Goal: Task Accomplishment & Management: Use online tool/utility

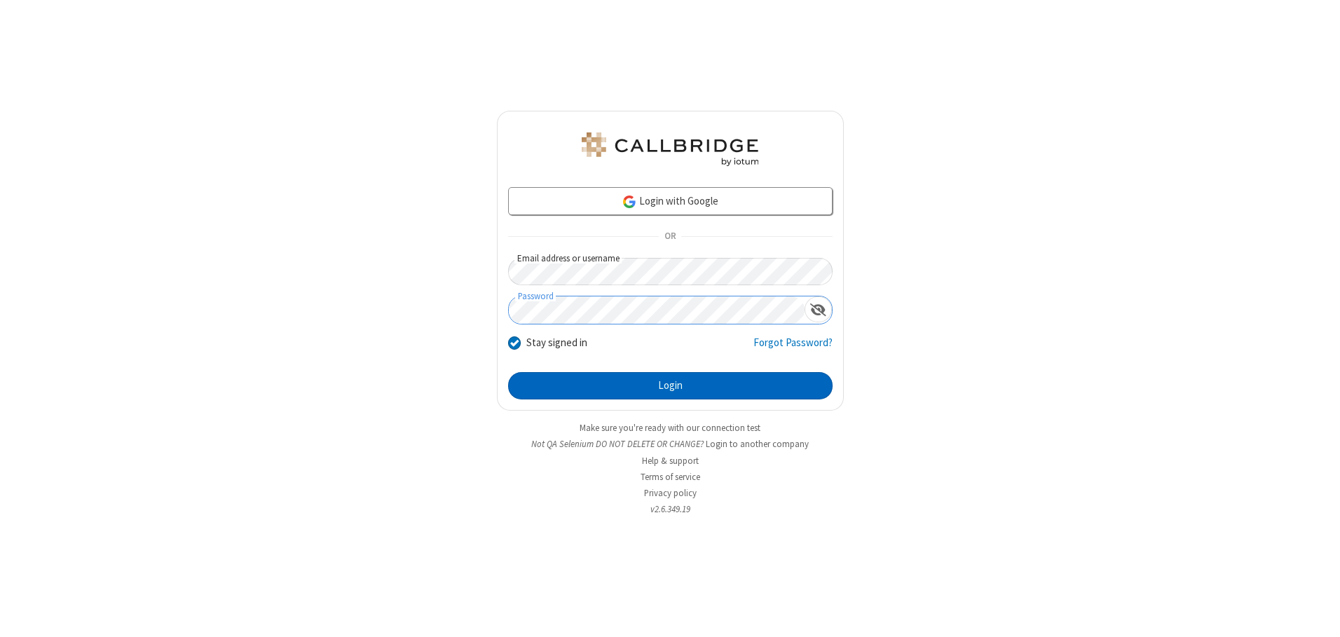
click at [670, 386] on button "Login" at bounding box center [670, 386] width 325 height 28
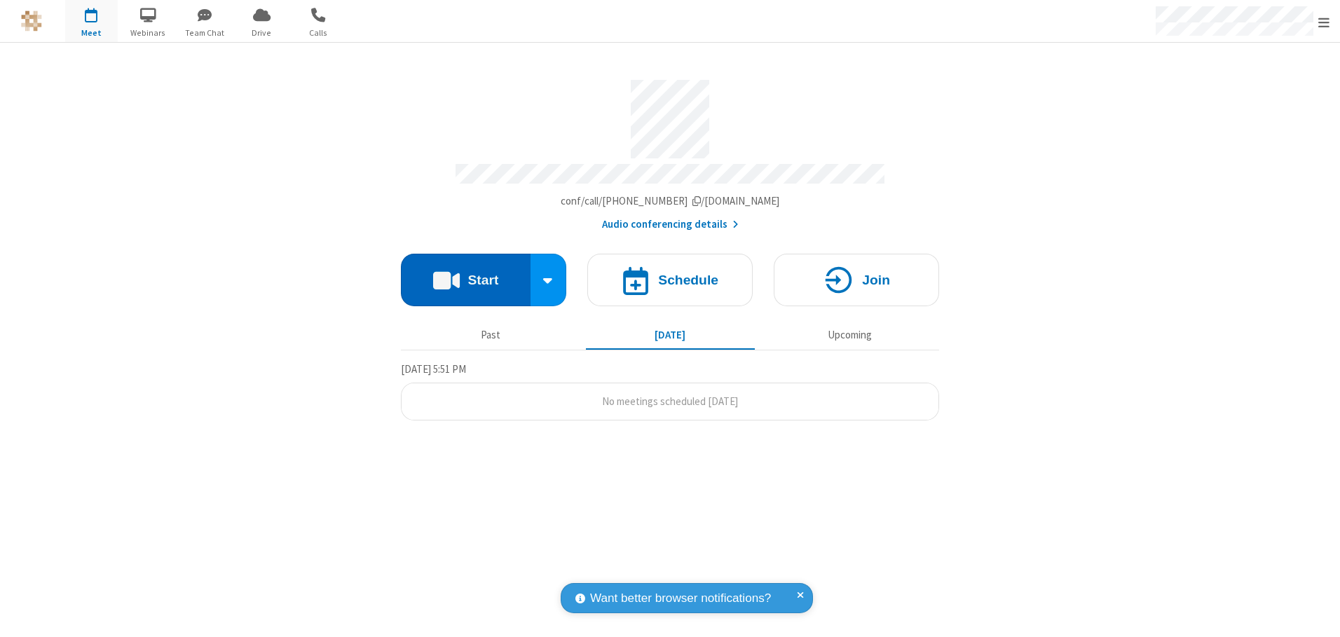
click at [465, 275] on button "Start" at bounding box center [466, 280] width 130 height 53
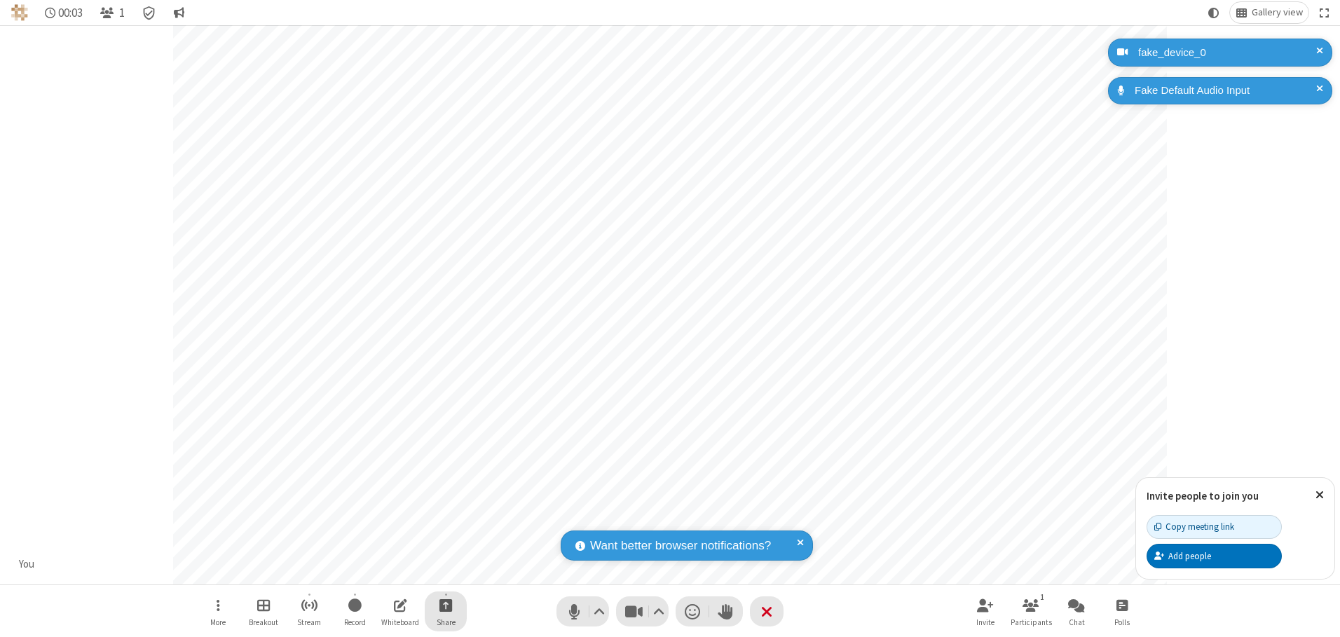
click at [446, 605] on span "Start sharing" at bounding box center [446, 606] width 13 height 18
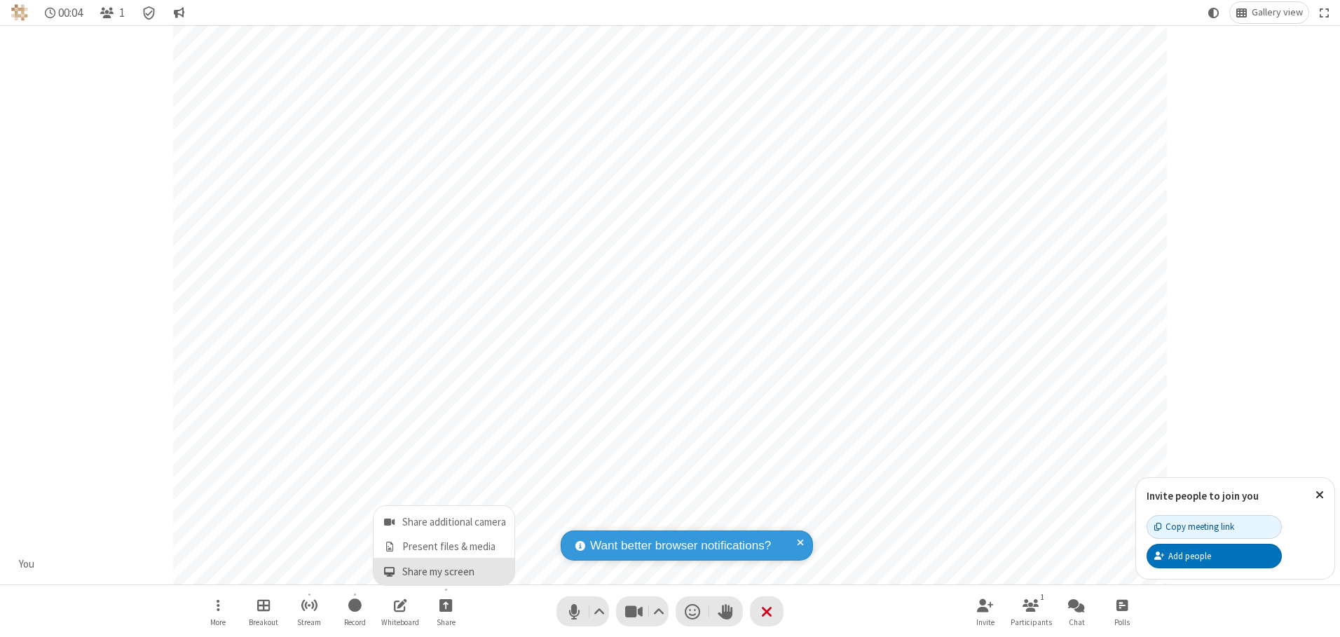
click at [389, 571] on span "Share my screen" at bounding box center [389, 572] width 16 height 12
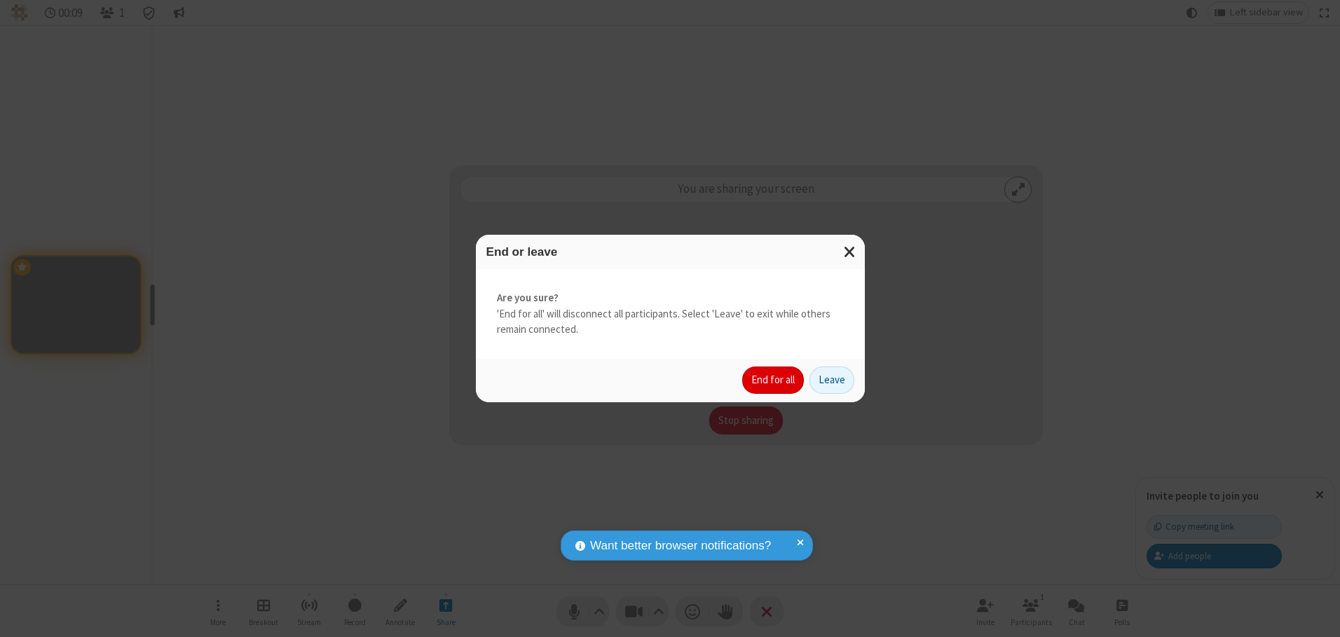
click at [774, 380] on button "End for all" at bounding box center [773, 381] width 62 height 28
